Goal: Information Seeking & Learning: Learn about a topic

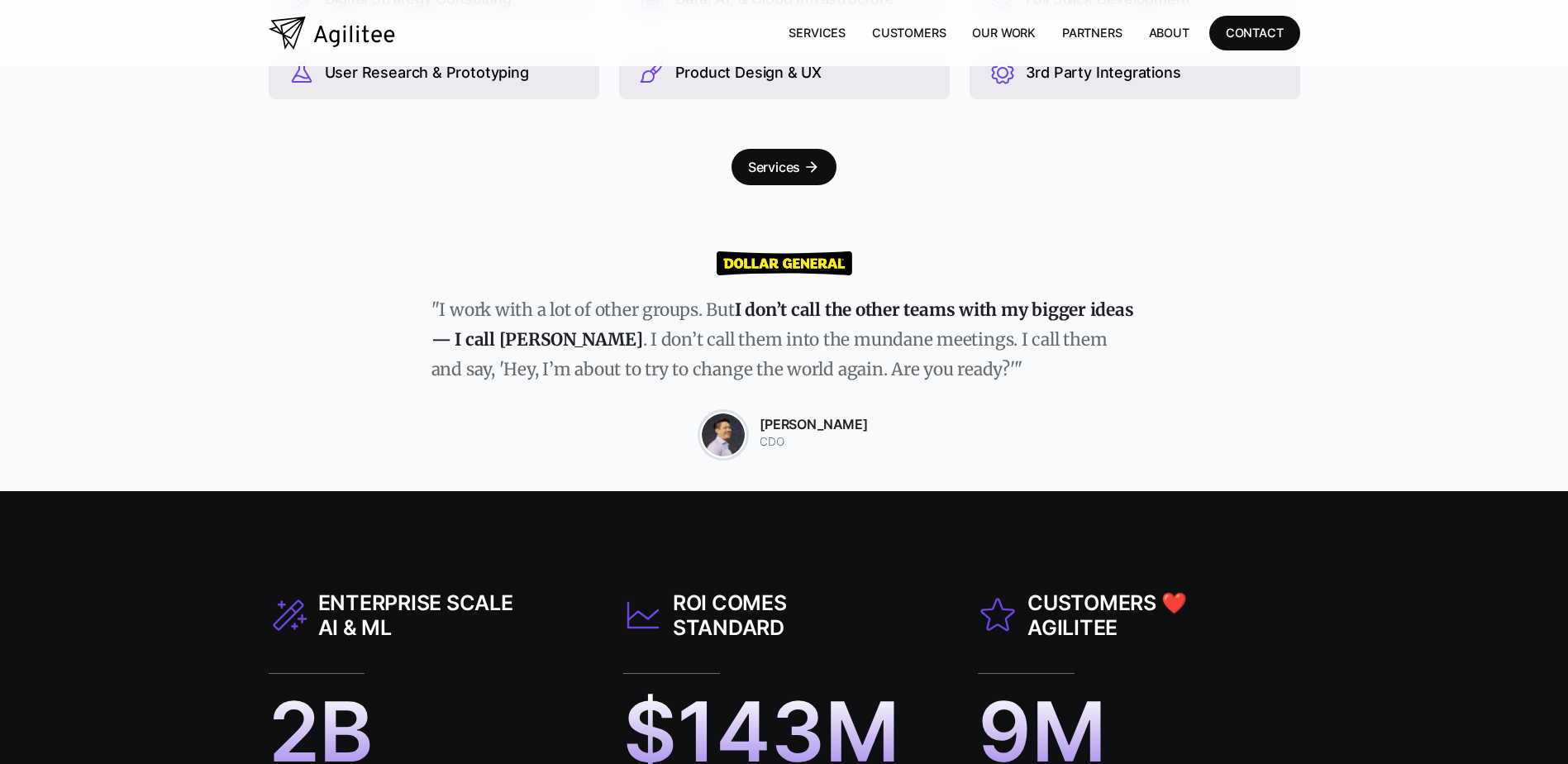
scroll to position [1406, 0]
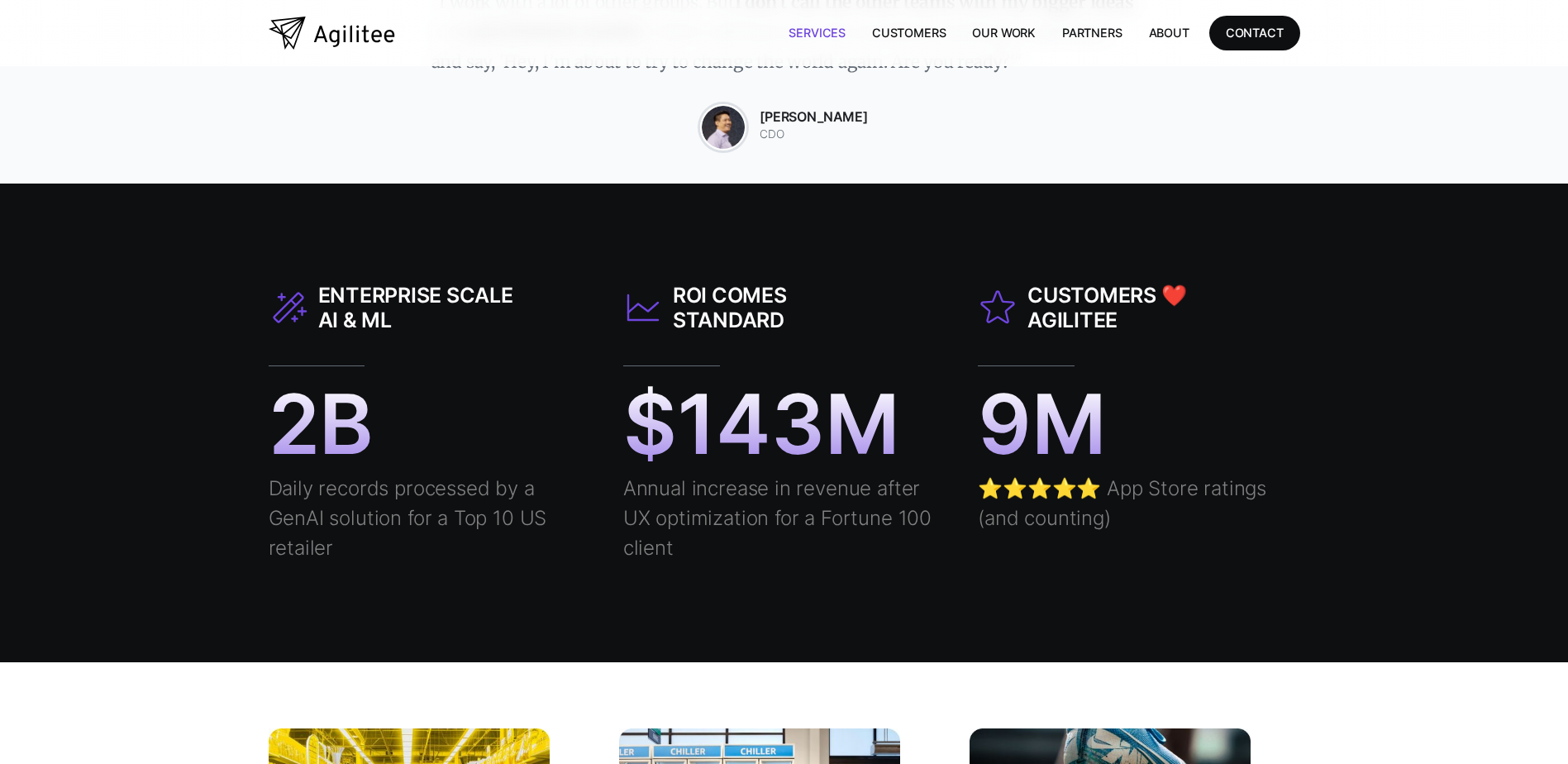
click at [824, 28] on link "Services" at bounding box center [817, 33] width 84 height 34
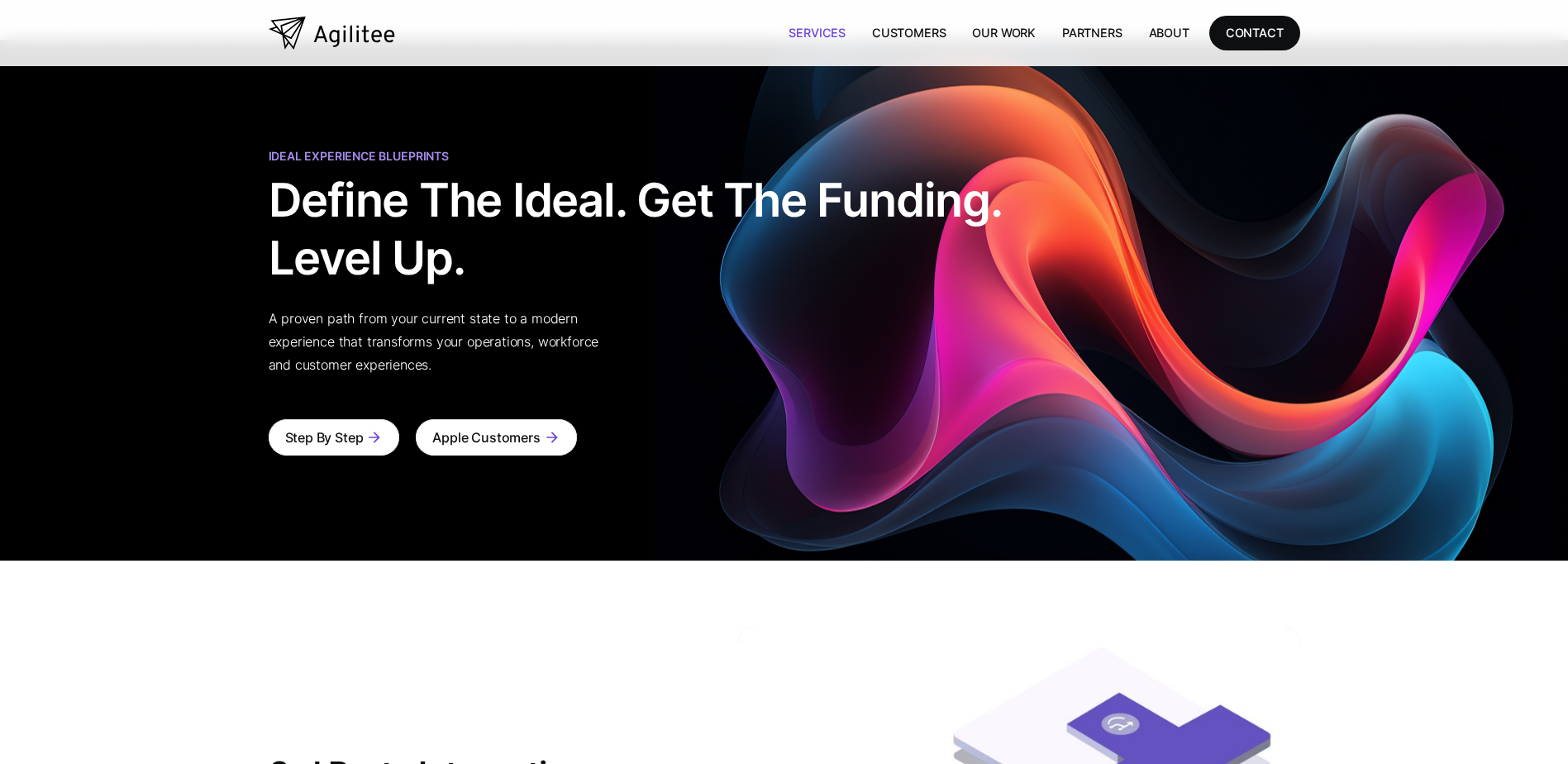
scroll to position [3090, 0]
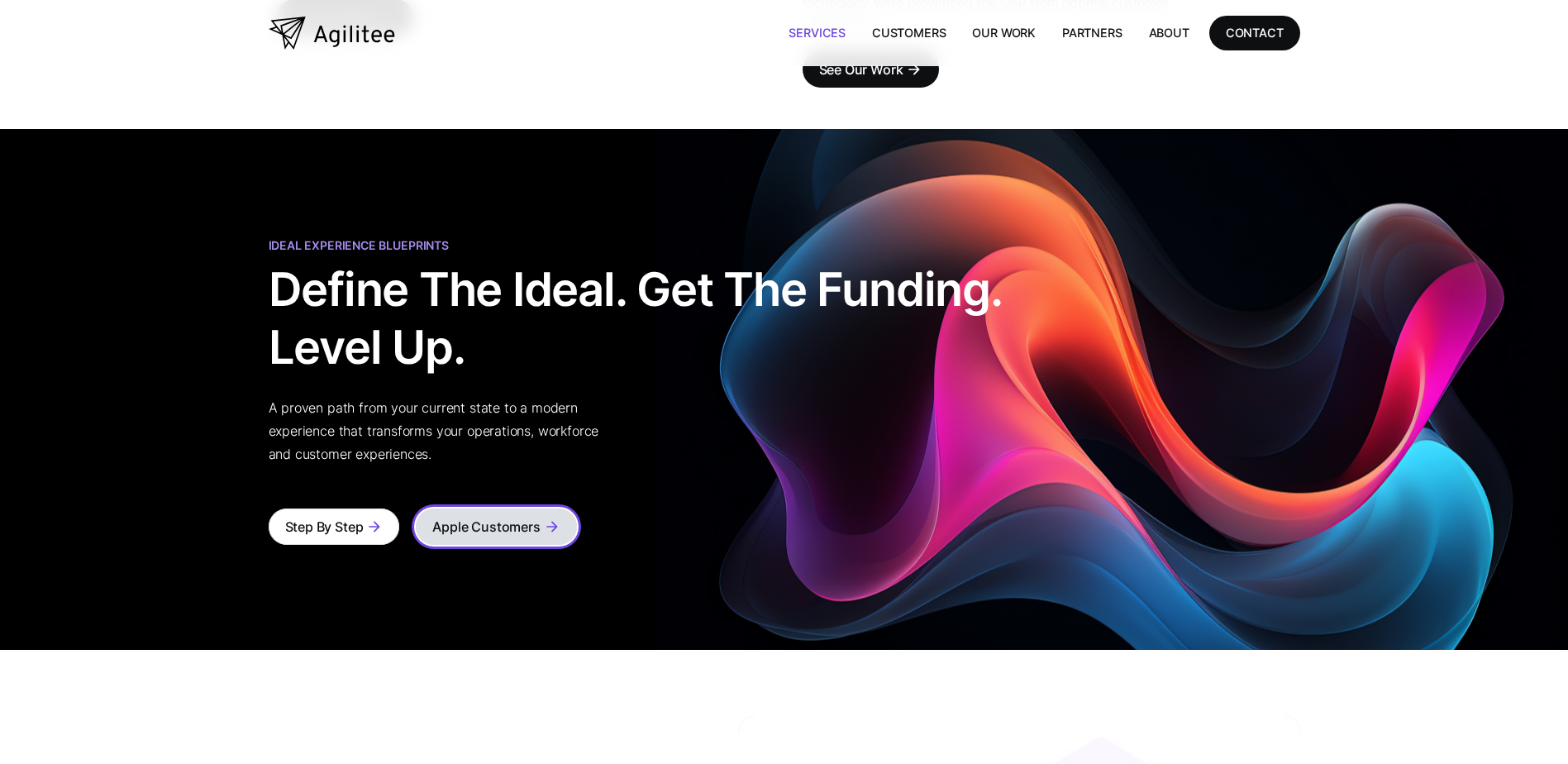
drag, startPoint x: 493, startPoint y: 492, endPoint x: 507, endPoint y: 492, distance: 14.0
click at [493, 515] on div "Apple Customers" at bounding box center [486, 526] width 108 height 23
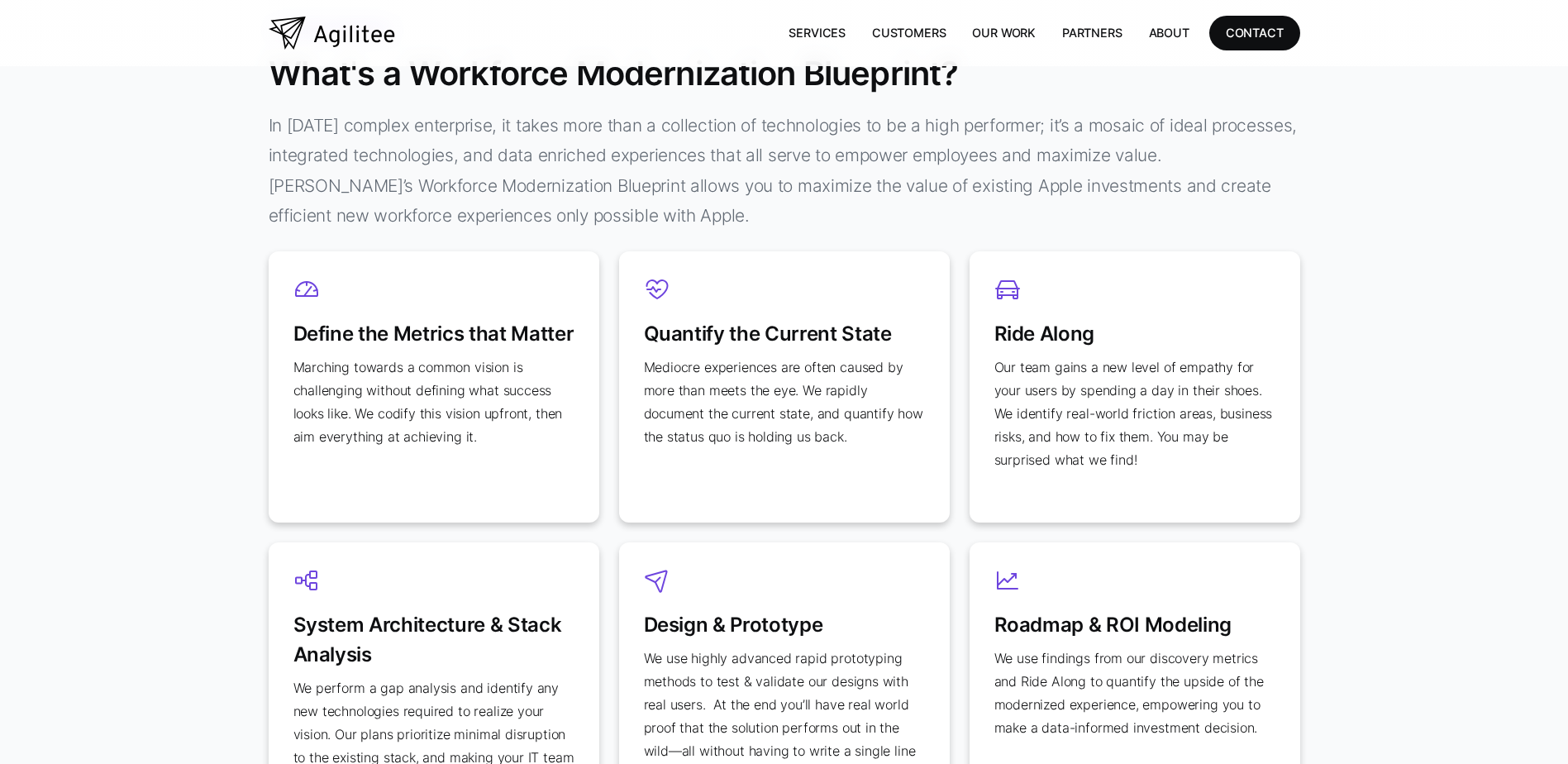
scroll to position [744, 0]
